Goal: Task Accomplishment & Management: Manage account settings

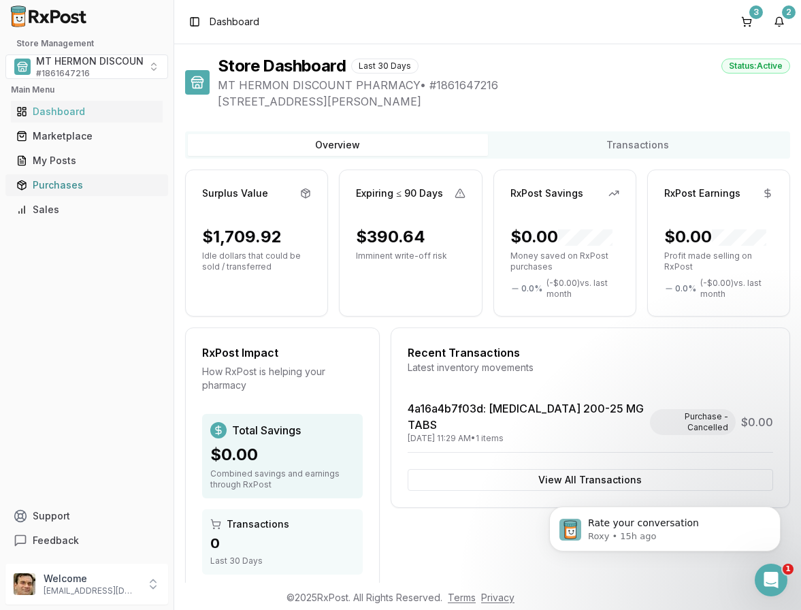
drag, startPoint x: 47, startPoint y: 185, endPoint x: 5, endPoint y: 182, distance: 41.7
click at [47, 185] on div "Purchases" at bounding box center [86, 185] width 141 height 14
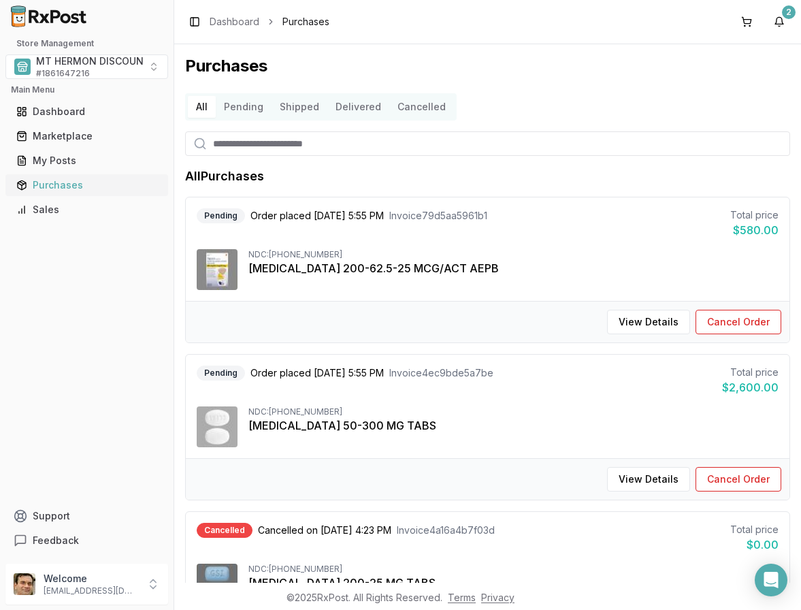
click at [49, 186] on div "Purchases" at bounding box center [86, 185] width 141 height 14
click at [70, 188] on div "Purchases" at bounding box center [86, 185] width 141 height 14
